Goal: Check status: Check status

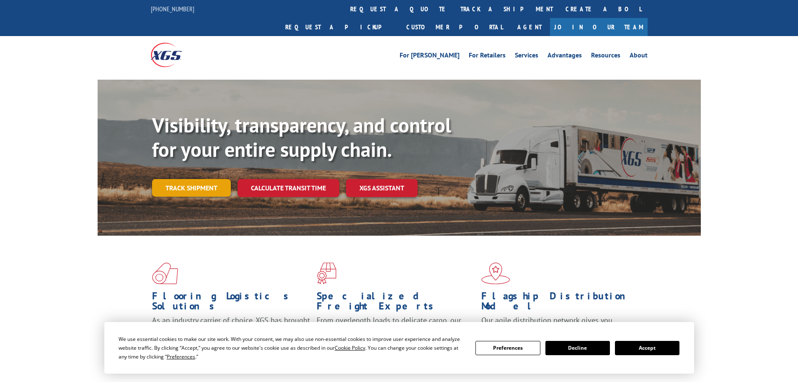
click at [181, 179] on link "Track shipment" at bounding box center [191, 188] width 79 height 18
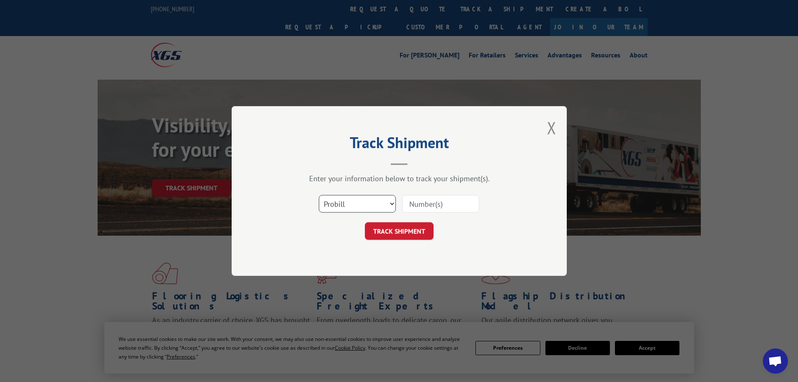
click at [386, 206] on select "Select category... Probill BOL PO" at bounding box center [357, 204] width 77 height 18
select select "po"
click at [319, 195] on select "Select category... Probill BOL PO" at bounding box center [357, 204] width 77 height 18
click at [433, 199] on input at bounding box center [440, 204] width 77 height 18
paste input "09523312"
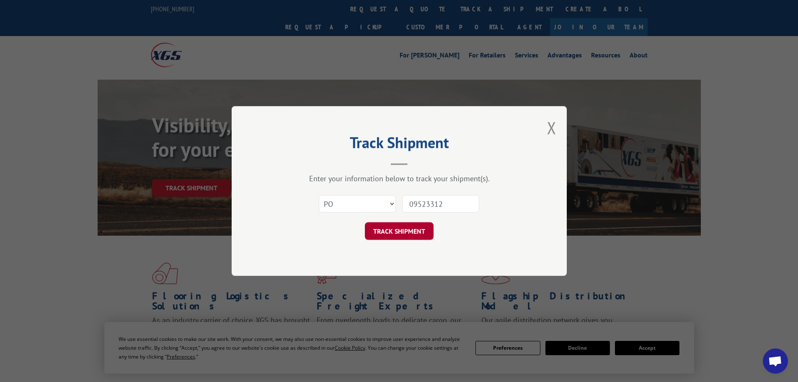
type input "09523312"
click at [417, 228] on button "TRACK SHIPMENT" at bounding box center [399, 231] width 69 height 18
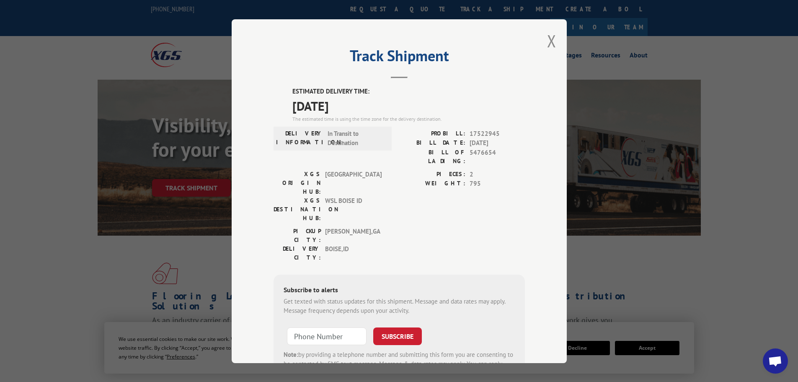
click at [536, 39] on div "Track Shipment ESTIMATED DELIVERY TIME: [DATE] The estimated time is using the …" at bounding box center [399, 190] width 335 height 343
click at [547, 41] on button "Close modal" at bounding box center [551, 41] width 9 height 22
